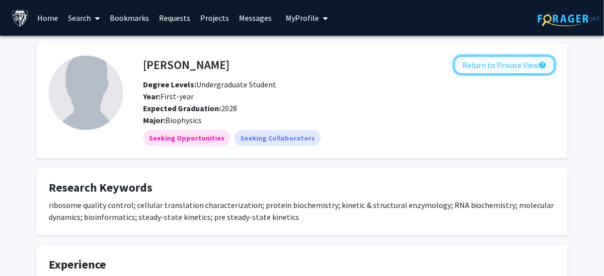
click at [462, 69] on button "Return to Private View help" at bounding box center [504, 65] width 101 height 19
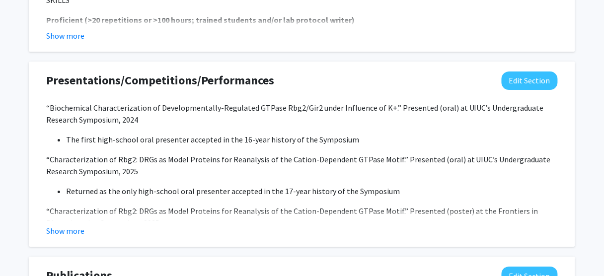
scroll to position [927, 0]
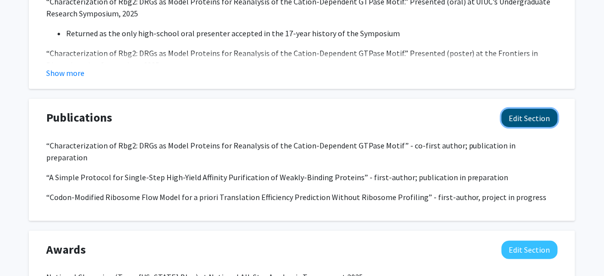
click at [537, 115] on button "Edit Section" at bounding box center [530, 118] width 56 height 18
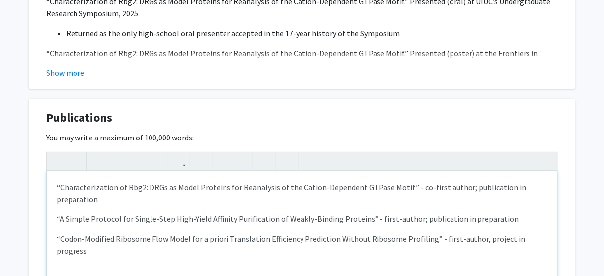
scroll to position [1073, 0]
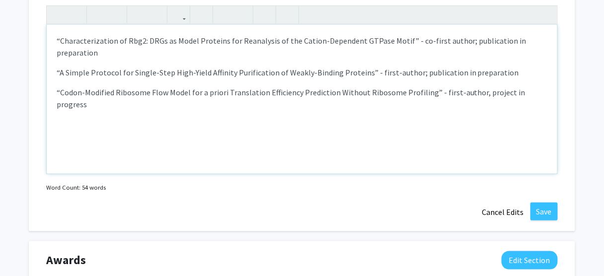
click at [54, 82] on div "“Characterization of Rbg2: DRGs as Model Proteins for Reanalysis of the Cation-…" at bounding box center [302, 99] width 511 height 149
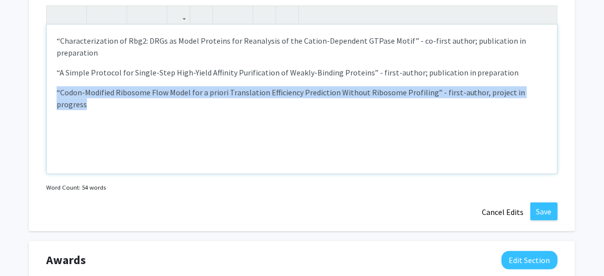
click at [549, 86] on div "“Characterization of Rbg2: DRGs as Model Proteins for Reanalysis of the Cation-…" at bounding box center [302, 99] width 511 height 149
paste div "Note to users with screen readers: Please deactivate our accessibility plugin f…"
type textarea "<p>“Characterization of Rbg2: DRGs as Model Proteins for Reanalysis of the Cati…"
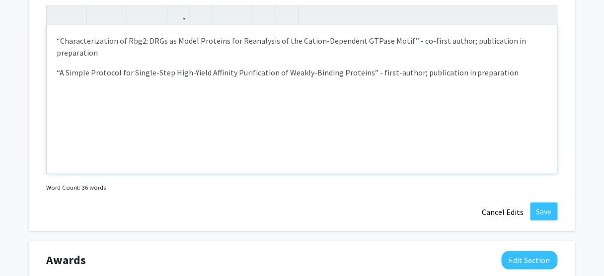
click at [482, 124] on div "“Characterization of Rbg2: DRGs as Model Proteins for Reanalysis of the Cation-…" at bounding box center [302, 99] width 511 height 149
click at [514, 117] on div "“Characterization of Rbg2: DRGs as Model Proteins for Reanalysis of the Cation-…" at bounding box center [302, 99] width 511 height 149
type textarea "<p>“Characterization of Rbg2: DRGs as Model Proteins for Reanalysis of the Cati…"
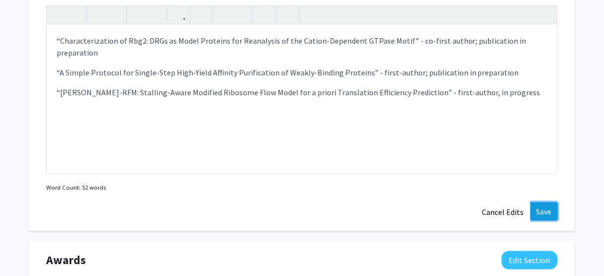
click at [547, 209] on button "Save" at bounding box center [544, 212] width 27 height 18
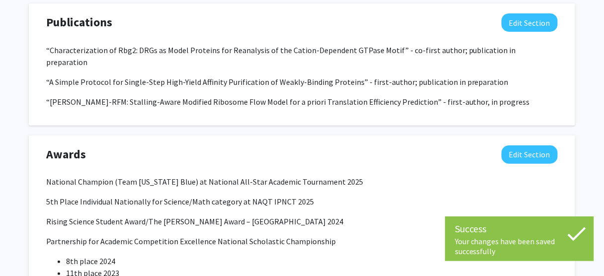
scroll to position [1022, 0]
